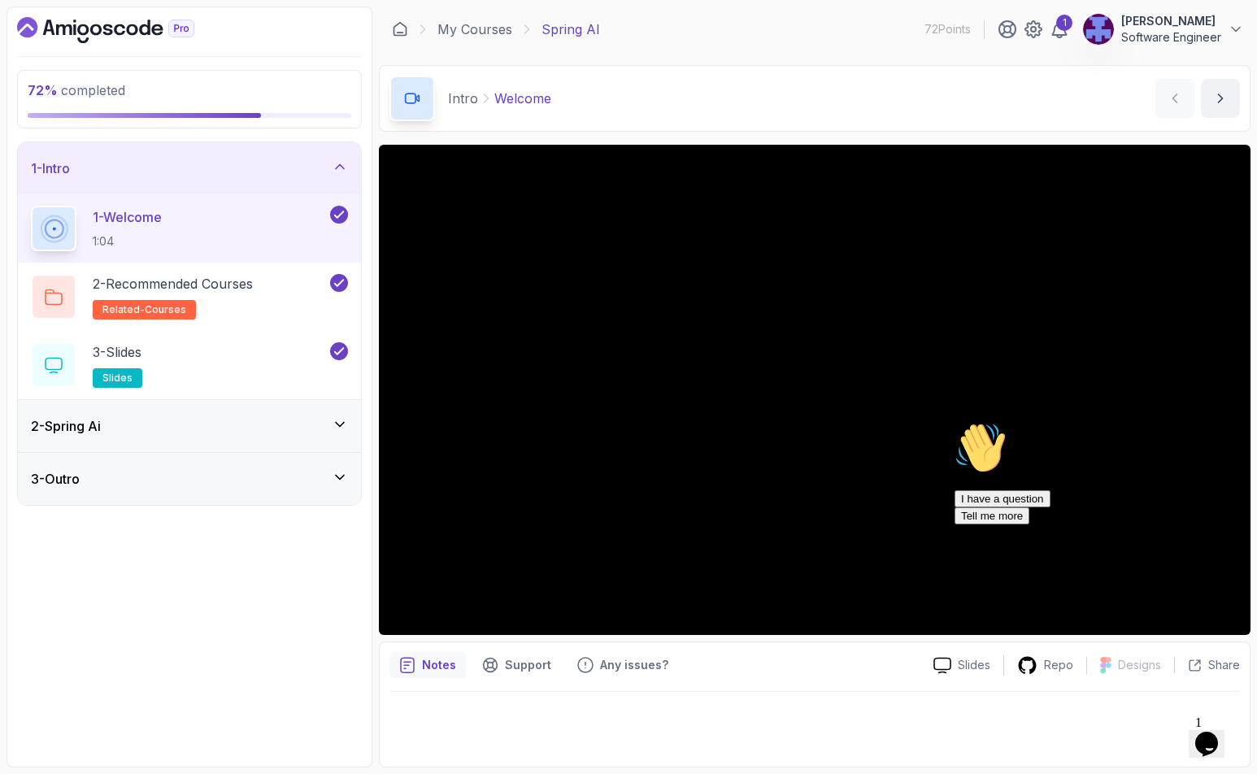
click at [226, 433] on div "2 - Spring Ai" at bounding box center [189, 426] width 317 height 20
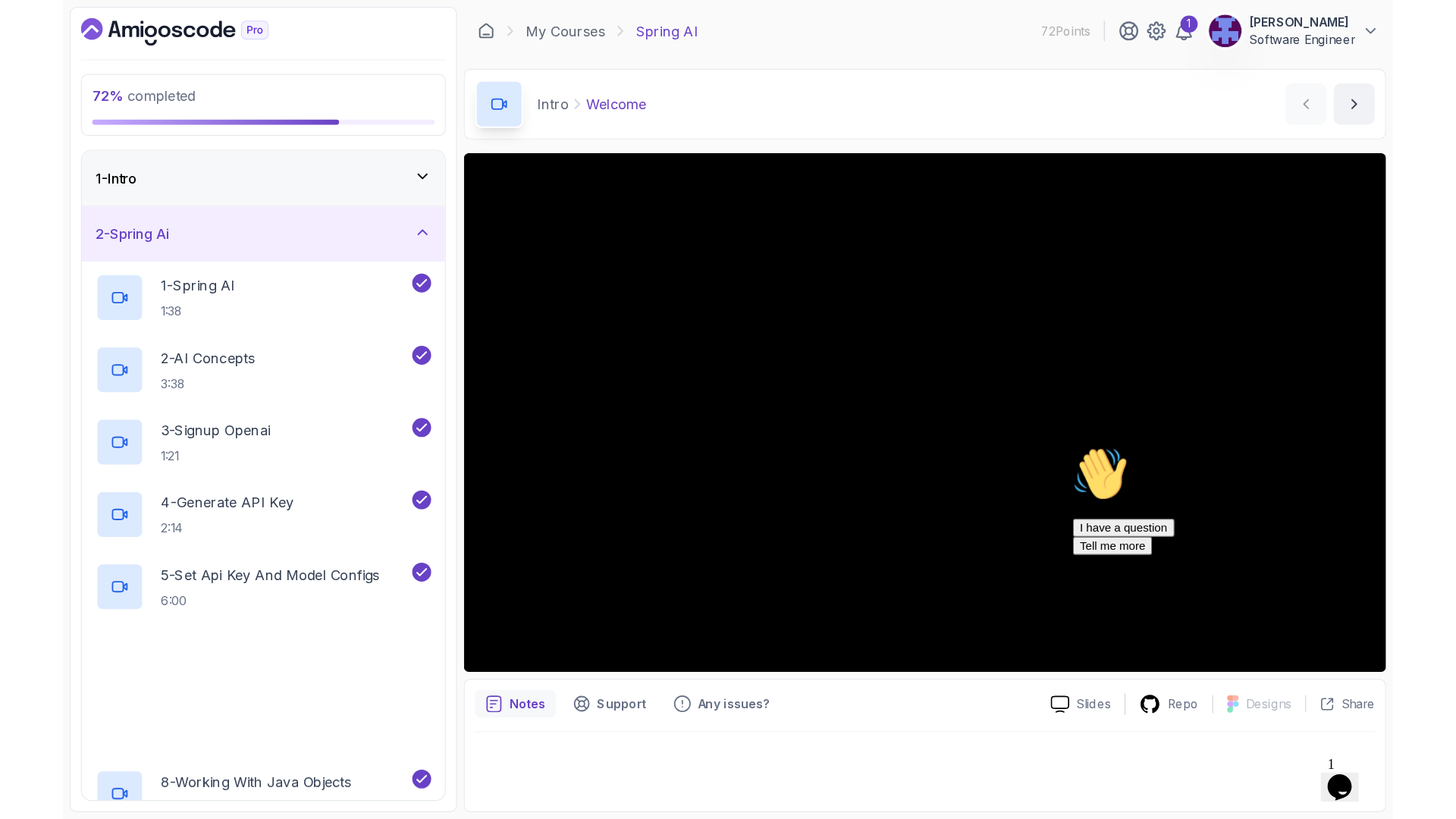
scroll to position [339, 0]
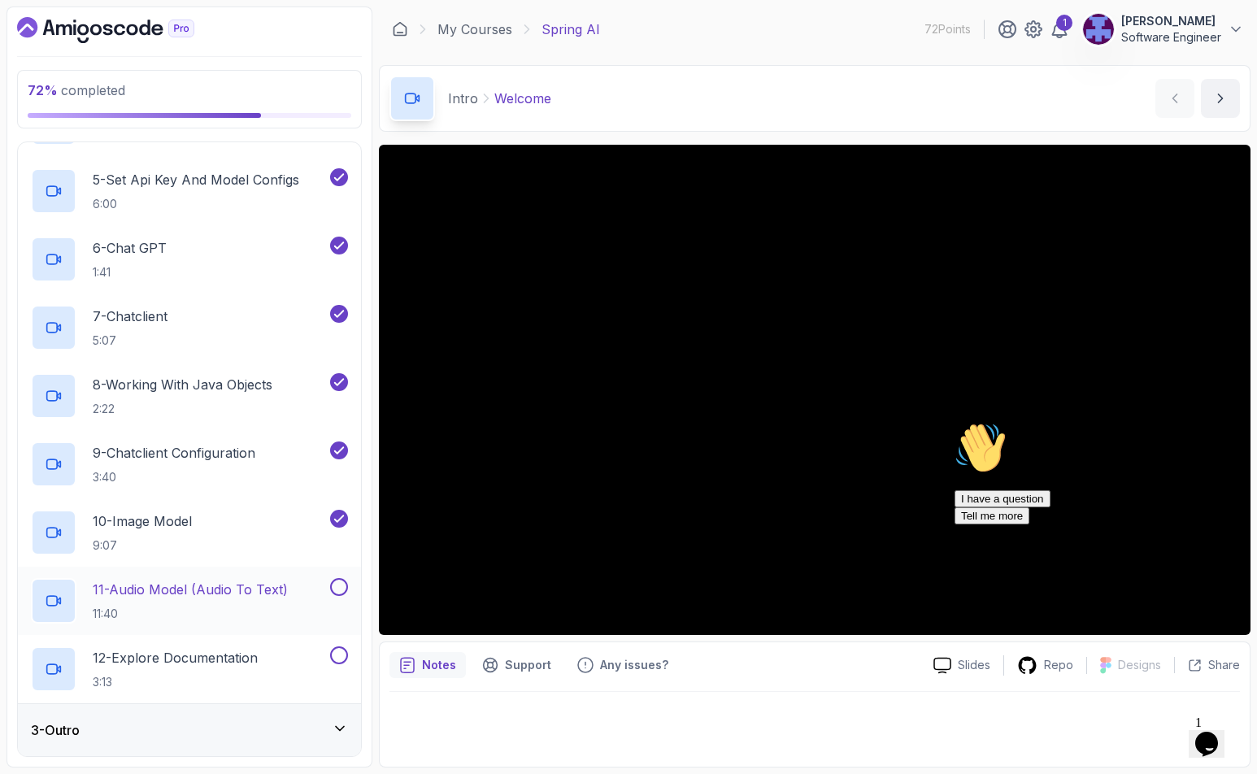
click at [198, 598] on p "11 - Audio Model (Audio To Text)" at bounding box center [190, 590] width 195 height 20
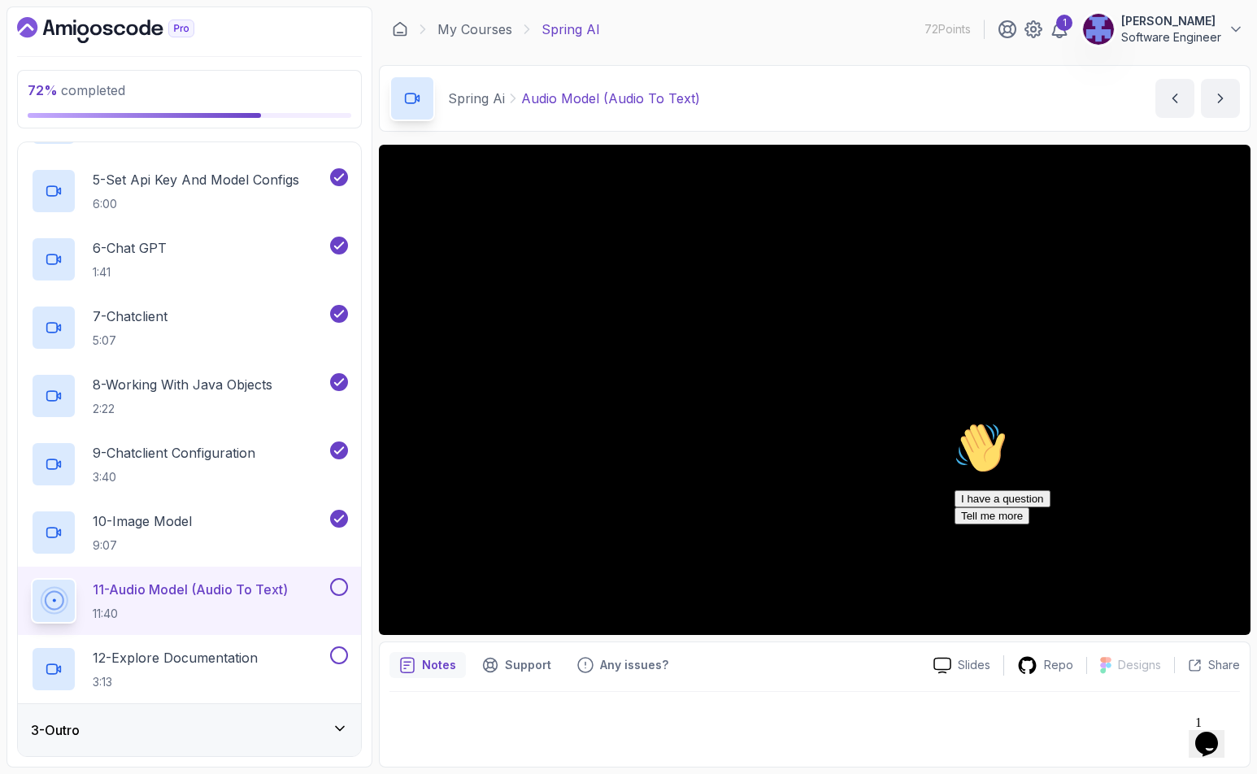
click at [955, 422] on icon "Chat attention grabber" at bounding box center [955, 422] width 0 height 0
click at [768, 49] on div "My Courses Spring AI 72 Points 1 [PERSON_NAME] Software Engineer" at bounding box center [815, 30] width 872 height 46
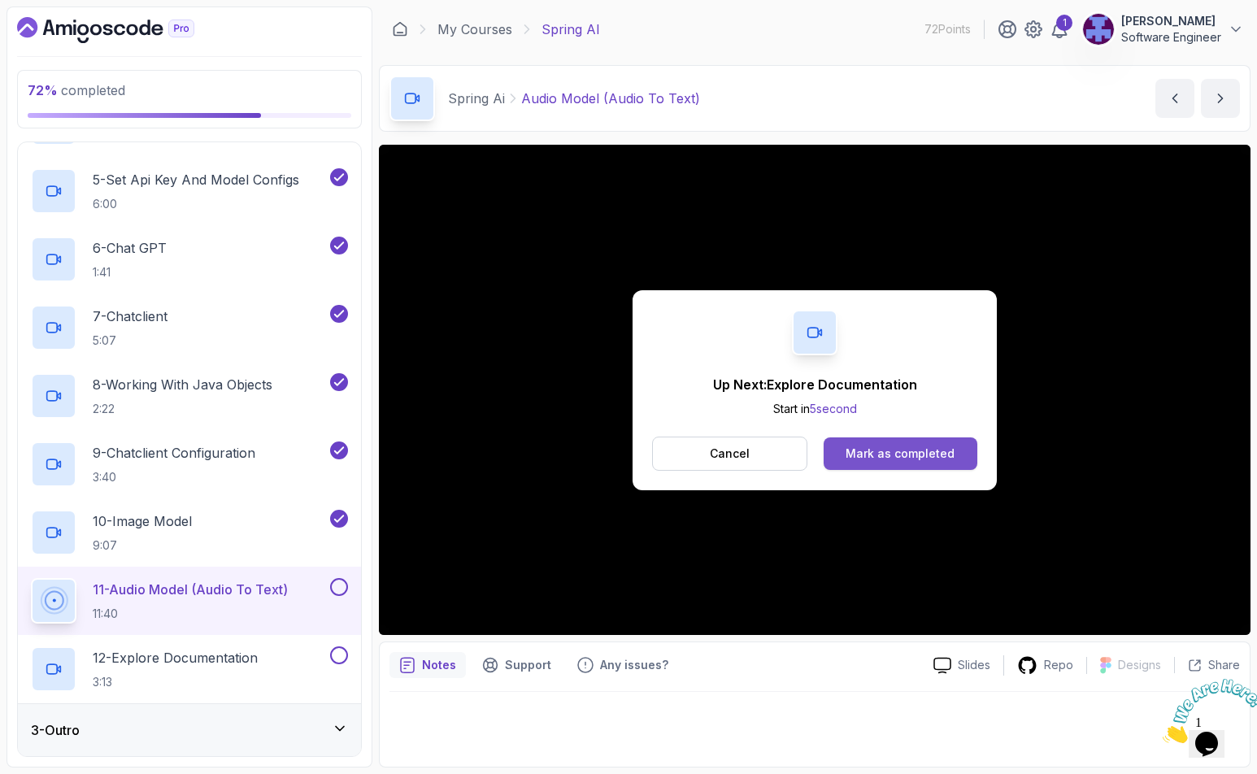
click at [924, 455] on div "Mark as completed" at bounding box center [900, 454] width 109 height 16
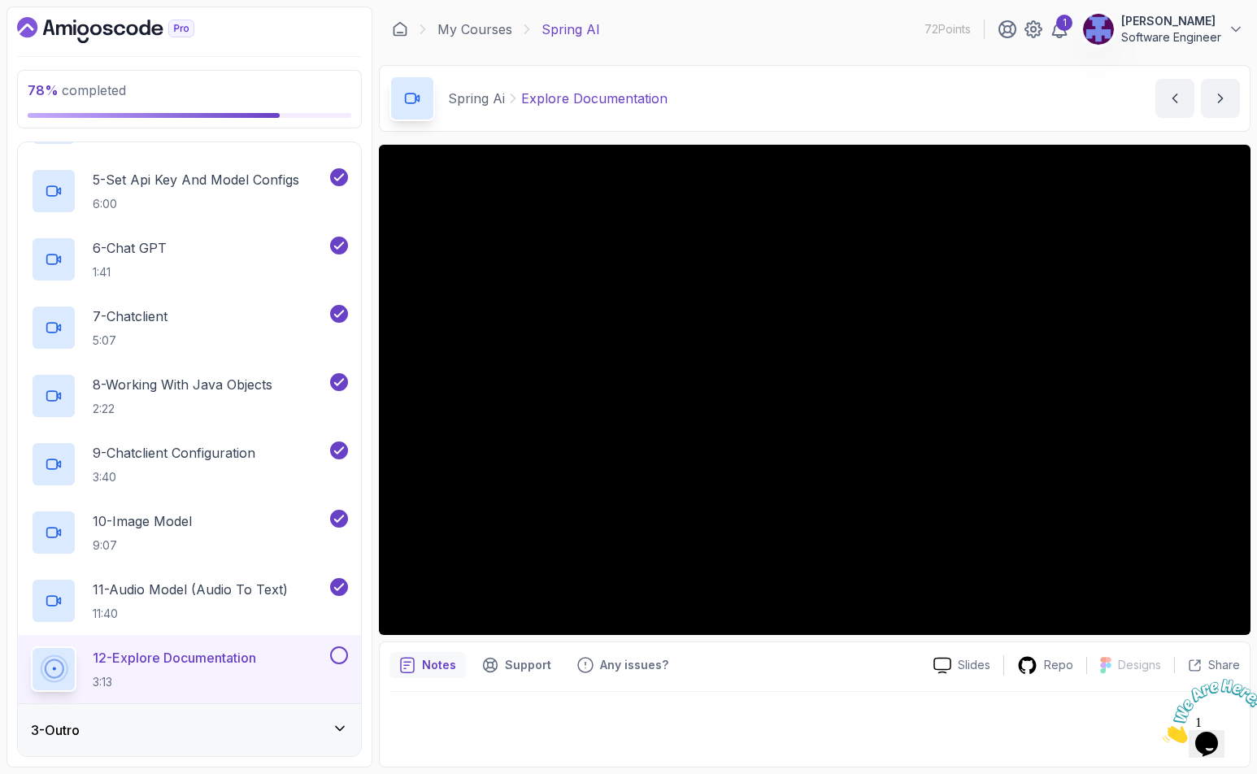
click at [856, 681] on div "Notes Support Any issues? Slides Repo Designs Design not available Share" at bounding box center [815, 705] width 872 height 126
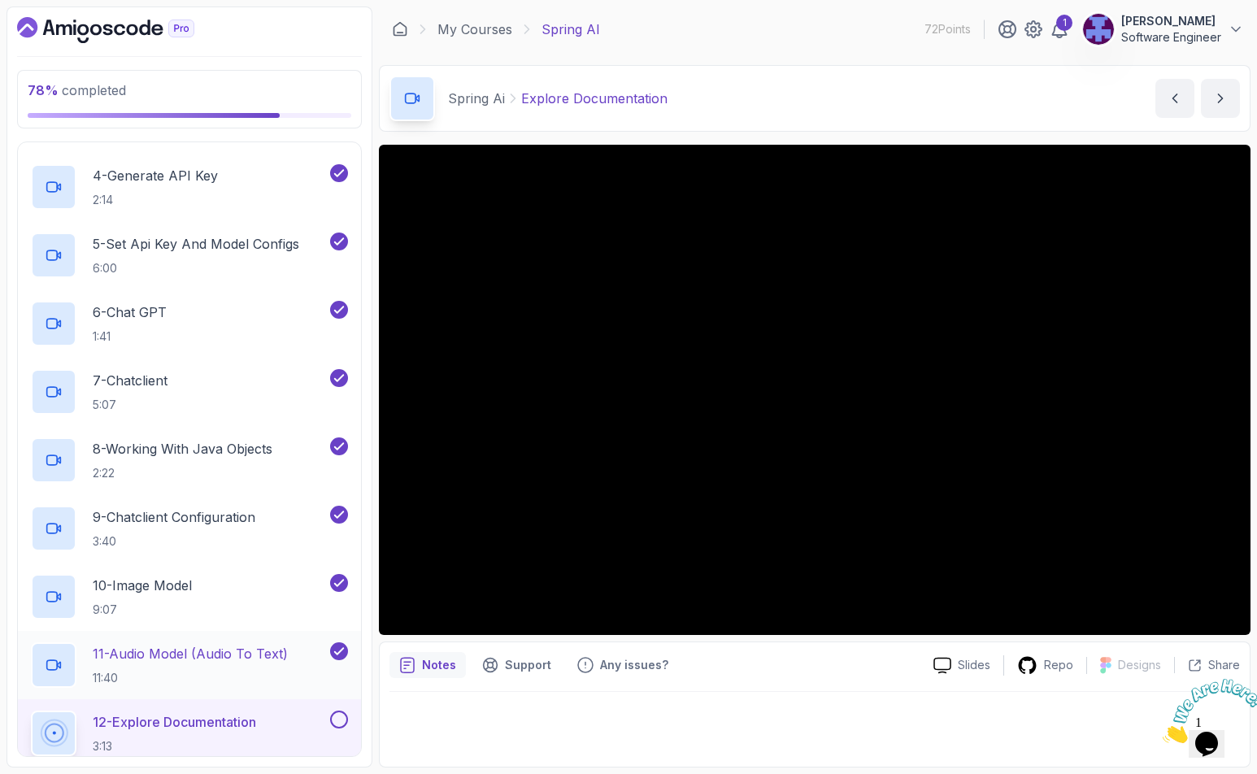
scroll to position [363, 0]
